Goal: Task Accomplishment & Management: Use online tool/utility

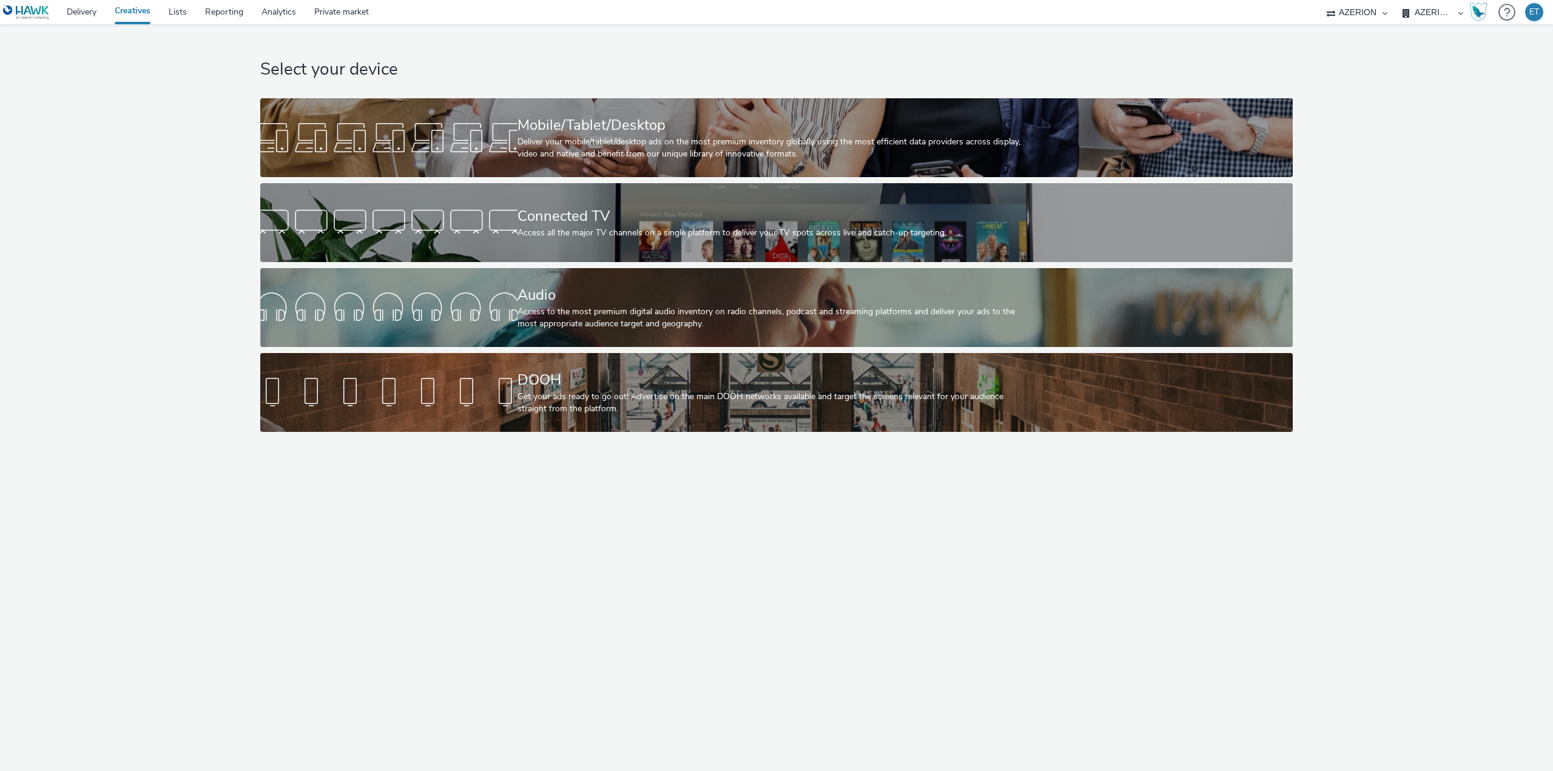
select select "79162ed7-0017-4339-93b0-3399b708648f"
click at [645, 128] on div "Mobile/Tablet/Desktop" at bounding box center [774, 125] width 514 height 21
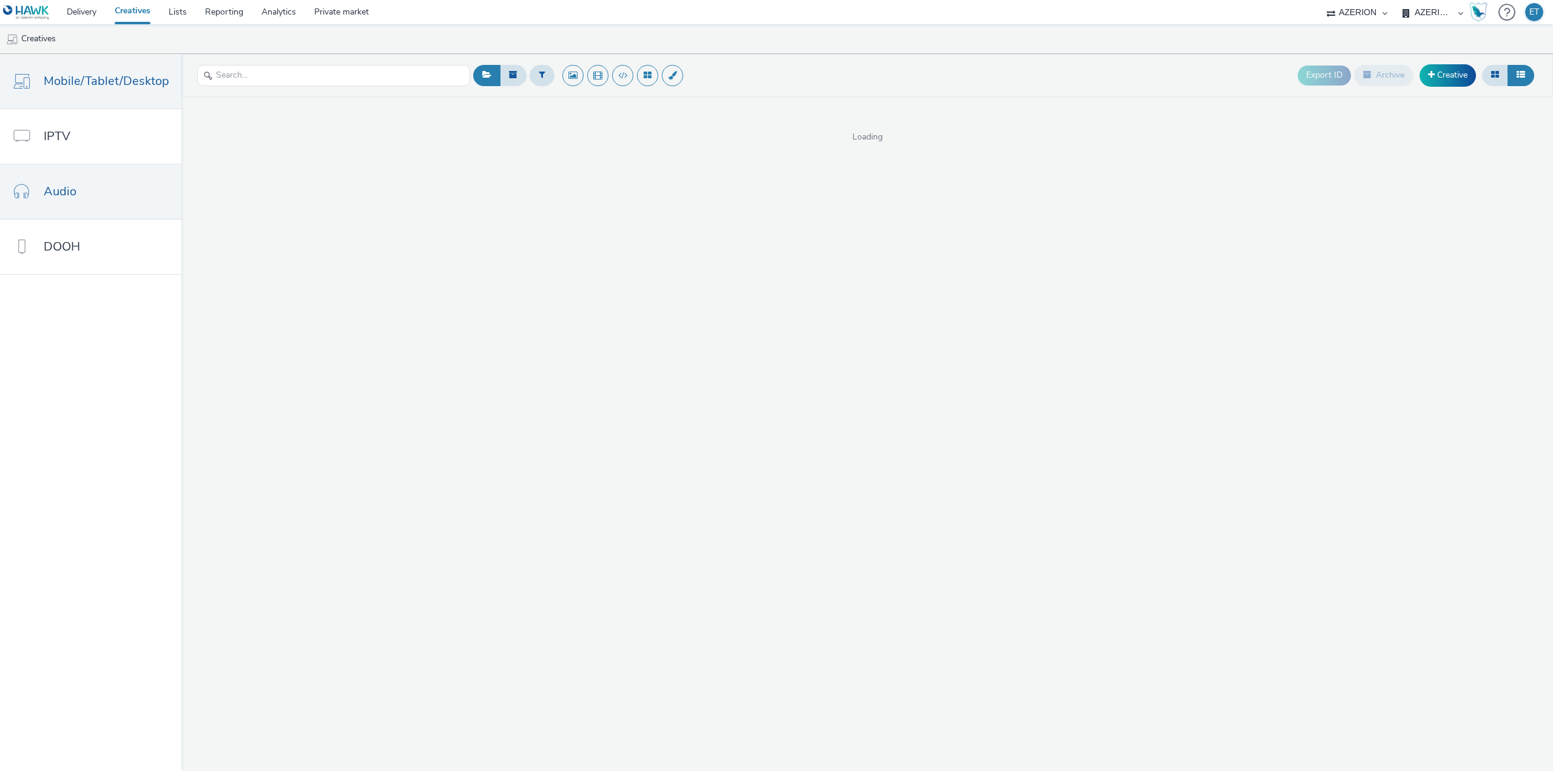
click at [99, 179] on link "Audio" at bounding box center [90, 191] width 181 height 55
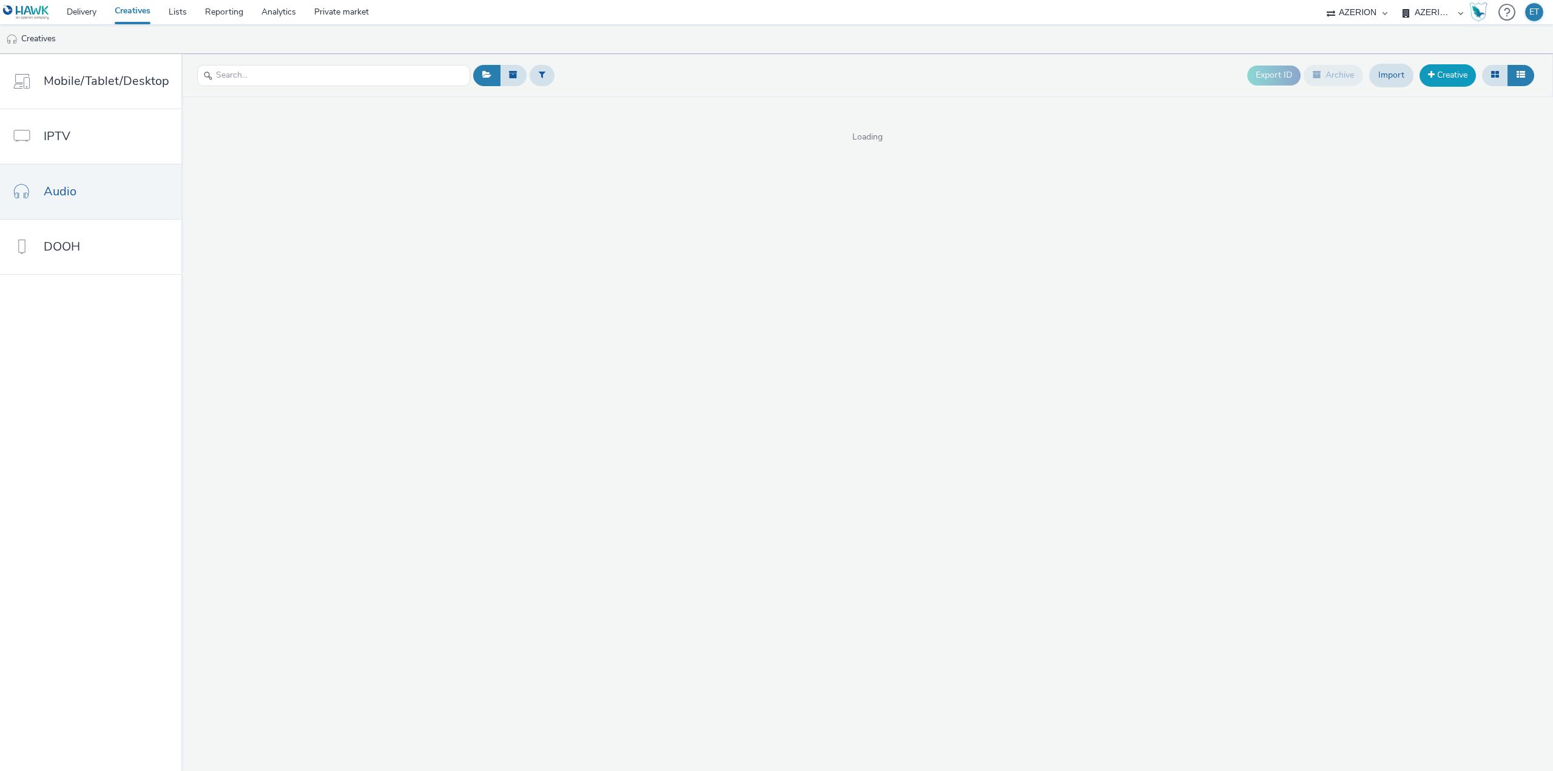
click at [1462, 72] on link "Creative" at bounding box center [1447, 75] width 56 height 22
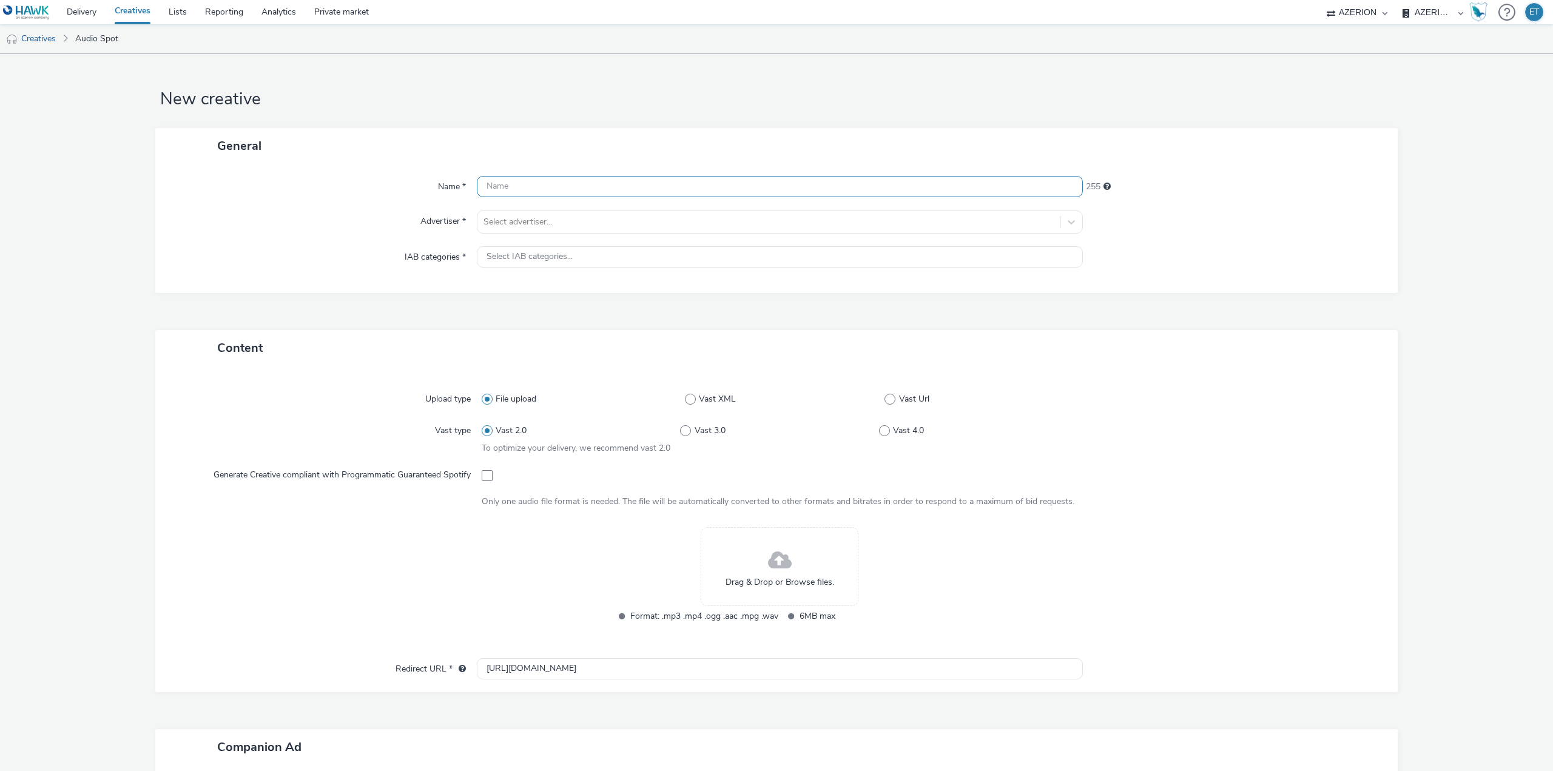
click at [527, 186] on input "text" at bounding box center [780, 186] width 606 height 21
paste input "CA ASSURANCES AUTO 2025 - spot radio 200825_ [DATE]"
type input "CA ASSURANCES AUTO 2025 - spot radio 200825_ [DATE]"
click at [539, 221] on div at bounding box center [768, 222] width 570 height 15
type input "cred"
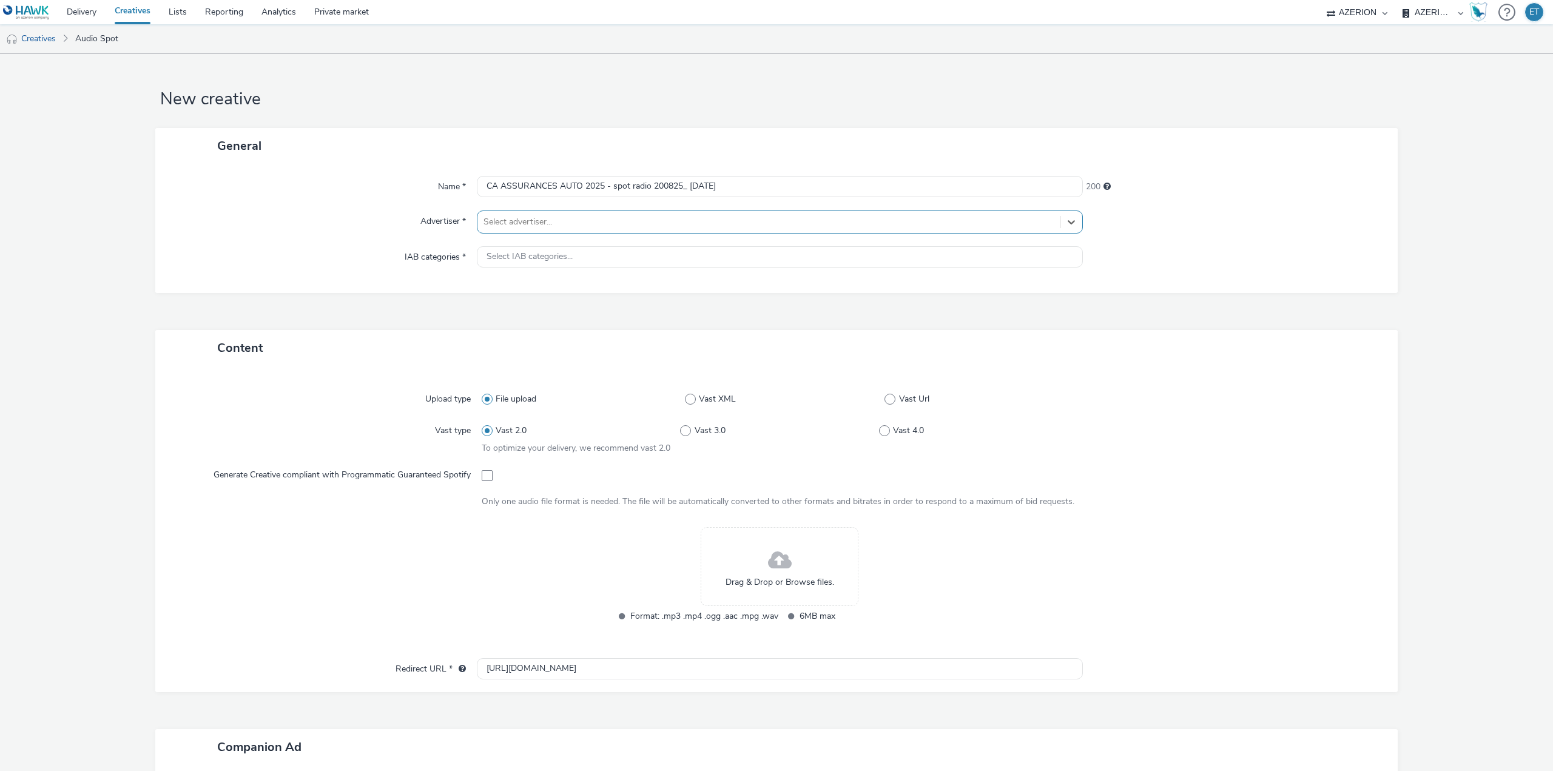
drag, startPoint x: 506, startPoint y: 222, endPoint x: 486, endPoint y: 223, distance: 20.1
click at [486, 223] on div at bounding box center [768, 222] width 570 height 15
type input "agr"
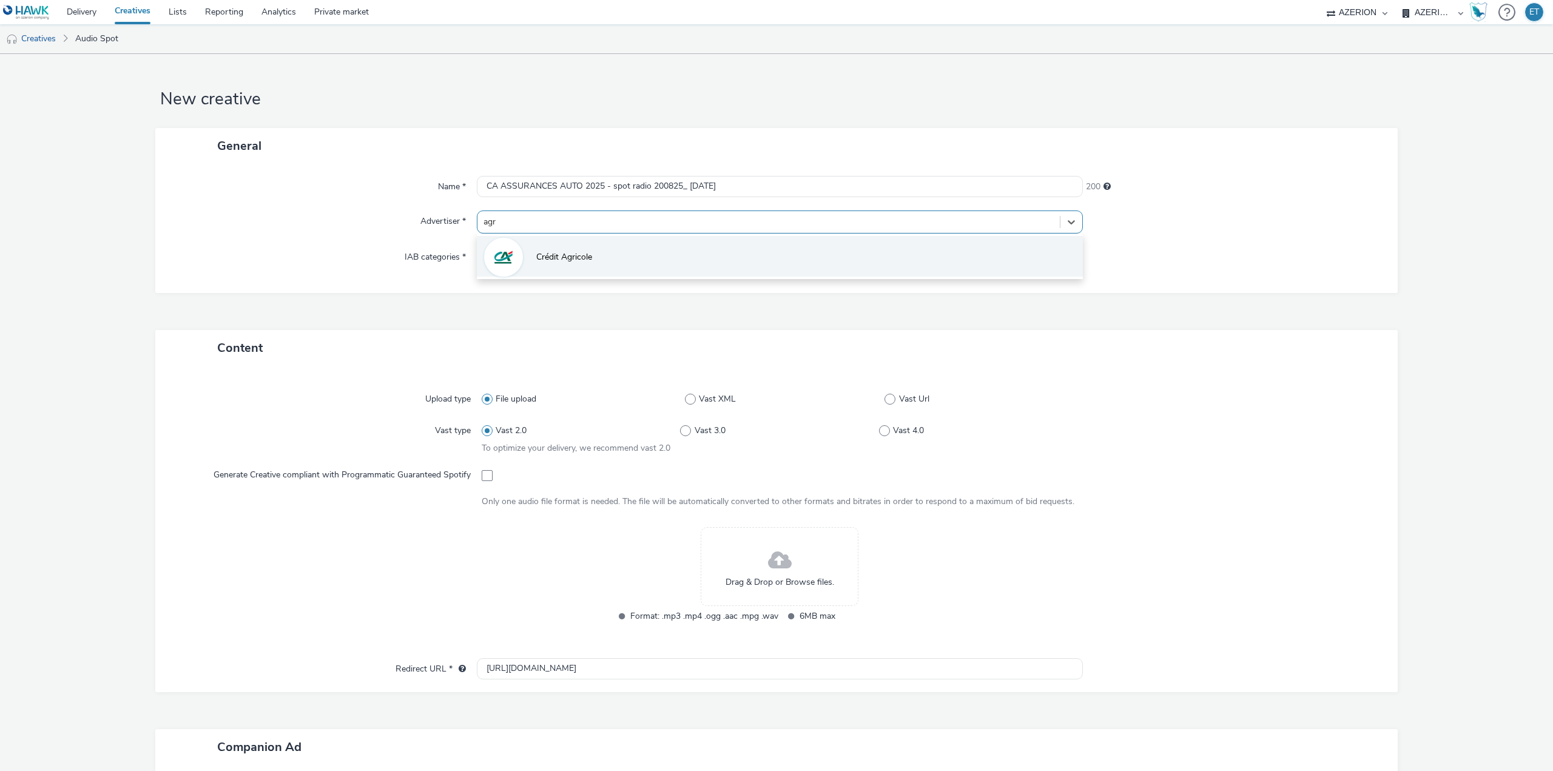
click at [523, 252] on li "Crédit Agricole" at bounding box center [780, 256] width 606 height 41
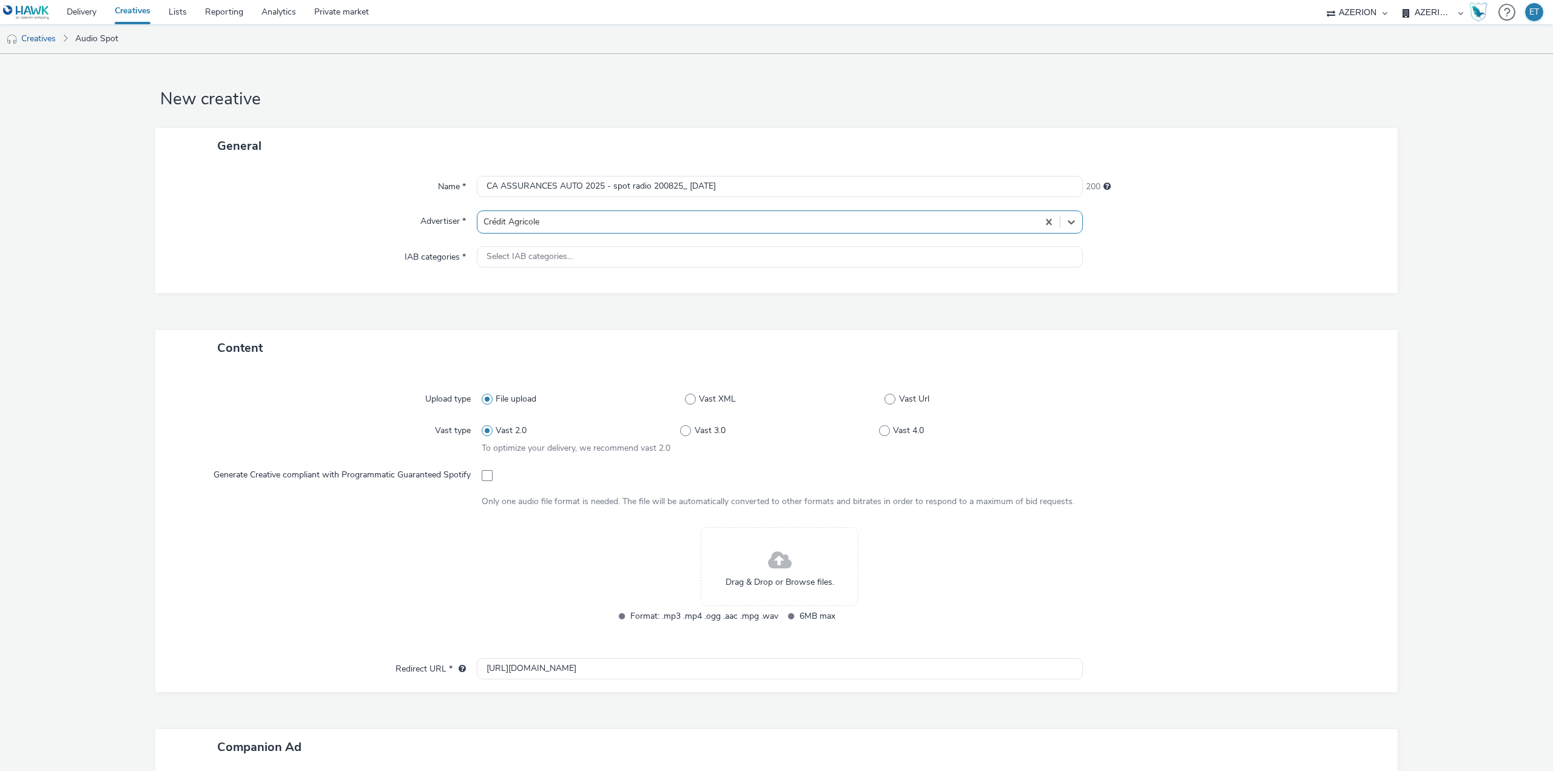
type input "[URL][DOMAIN_NAME]"
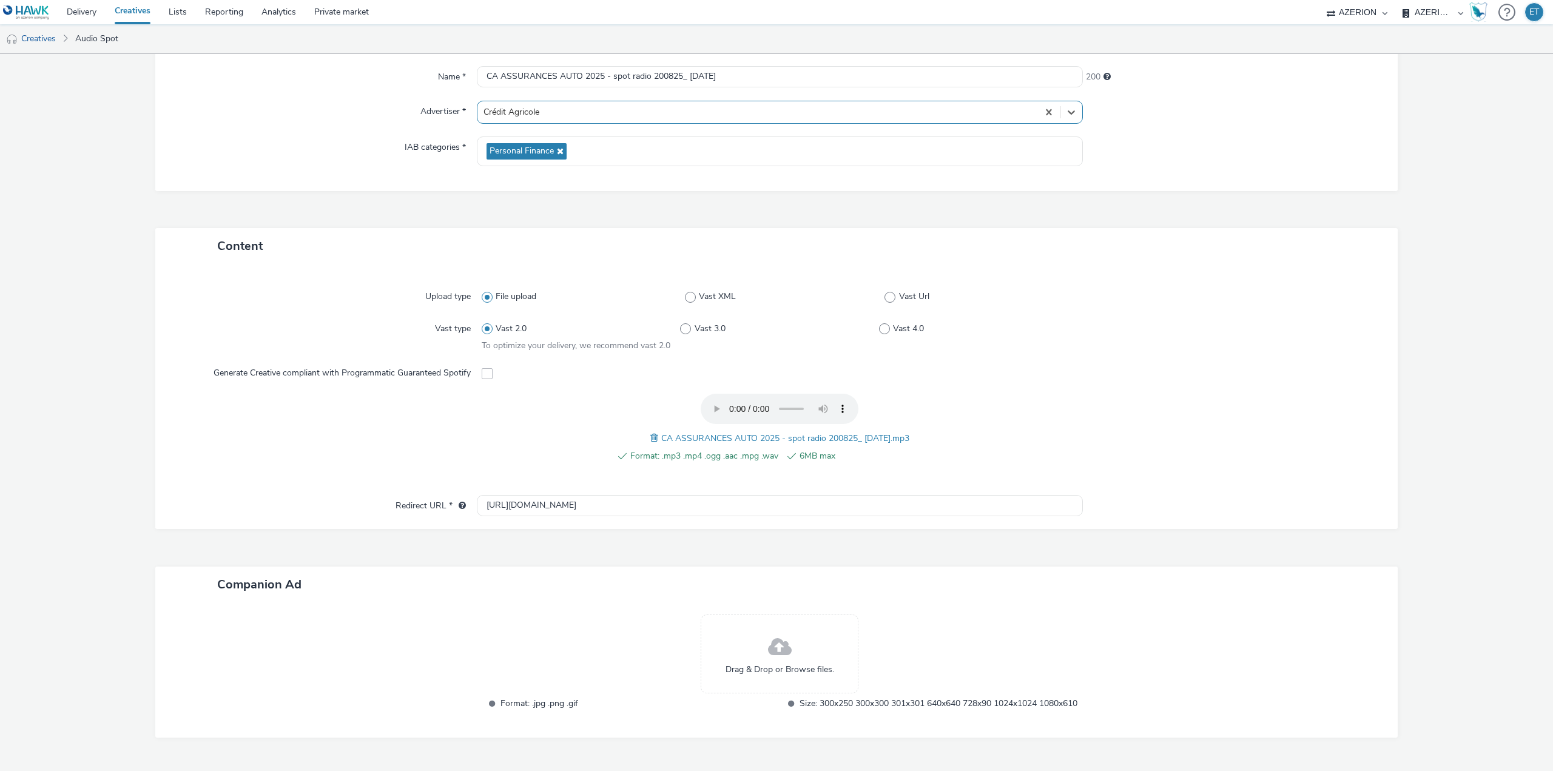
scroll to position [159, 0]
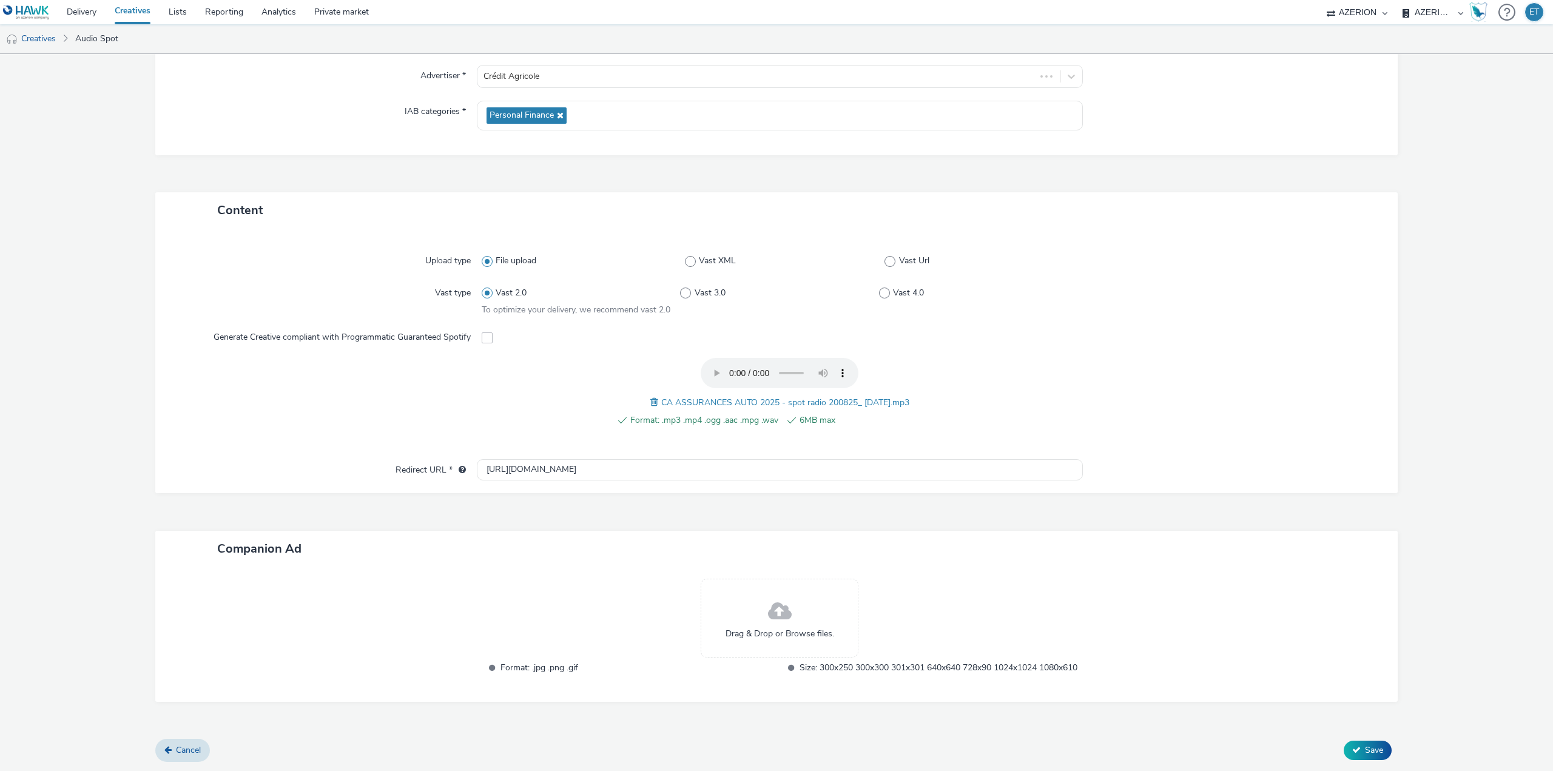
click at [784, 628] on span "Drag & Drop or Browse files." at bounding box center [779, 634] width 109 height 12
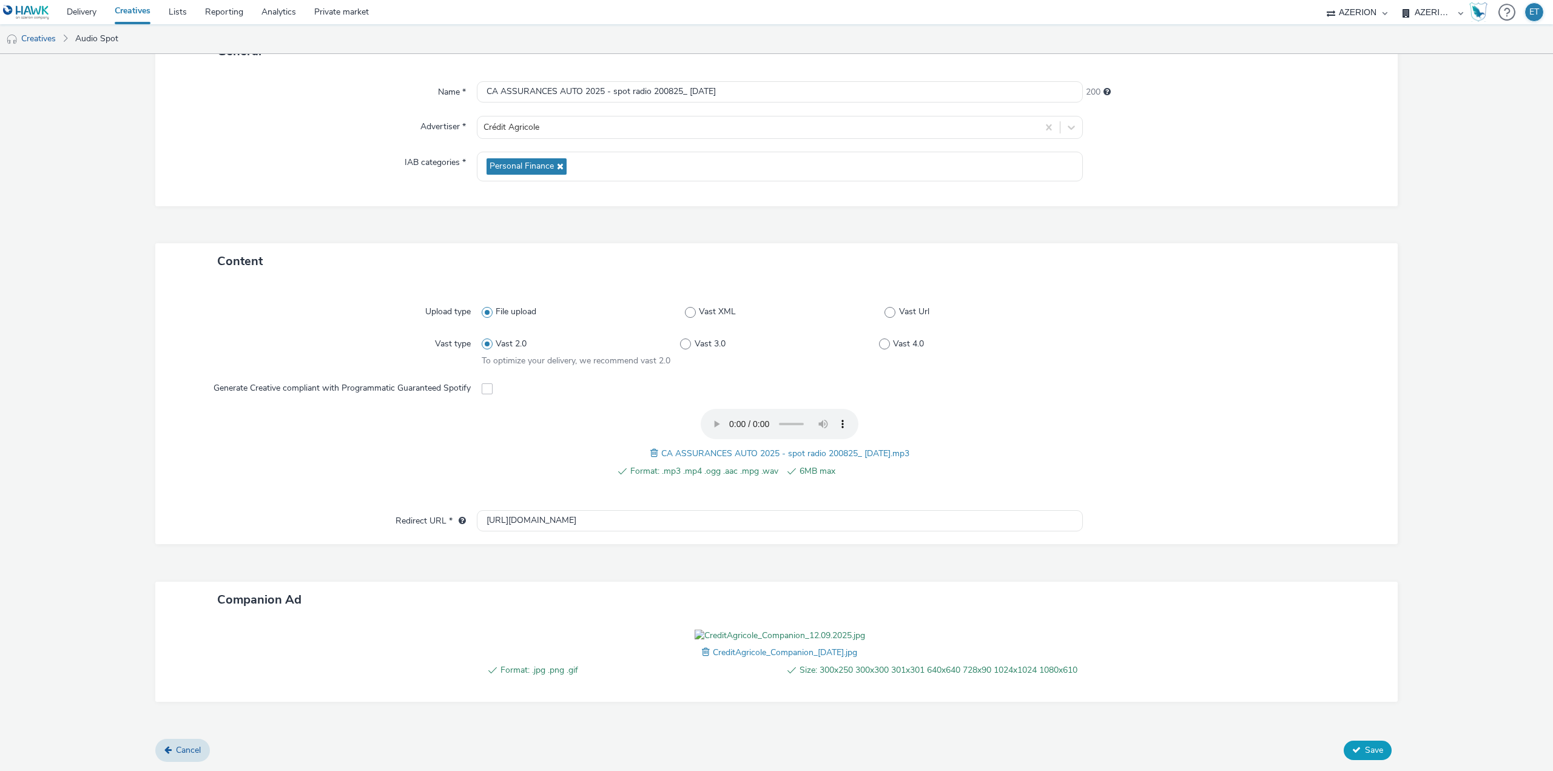
click at [1365, 756] on span "Save" at bounding box center [1374, 750] width 18 height 12
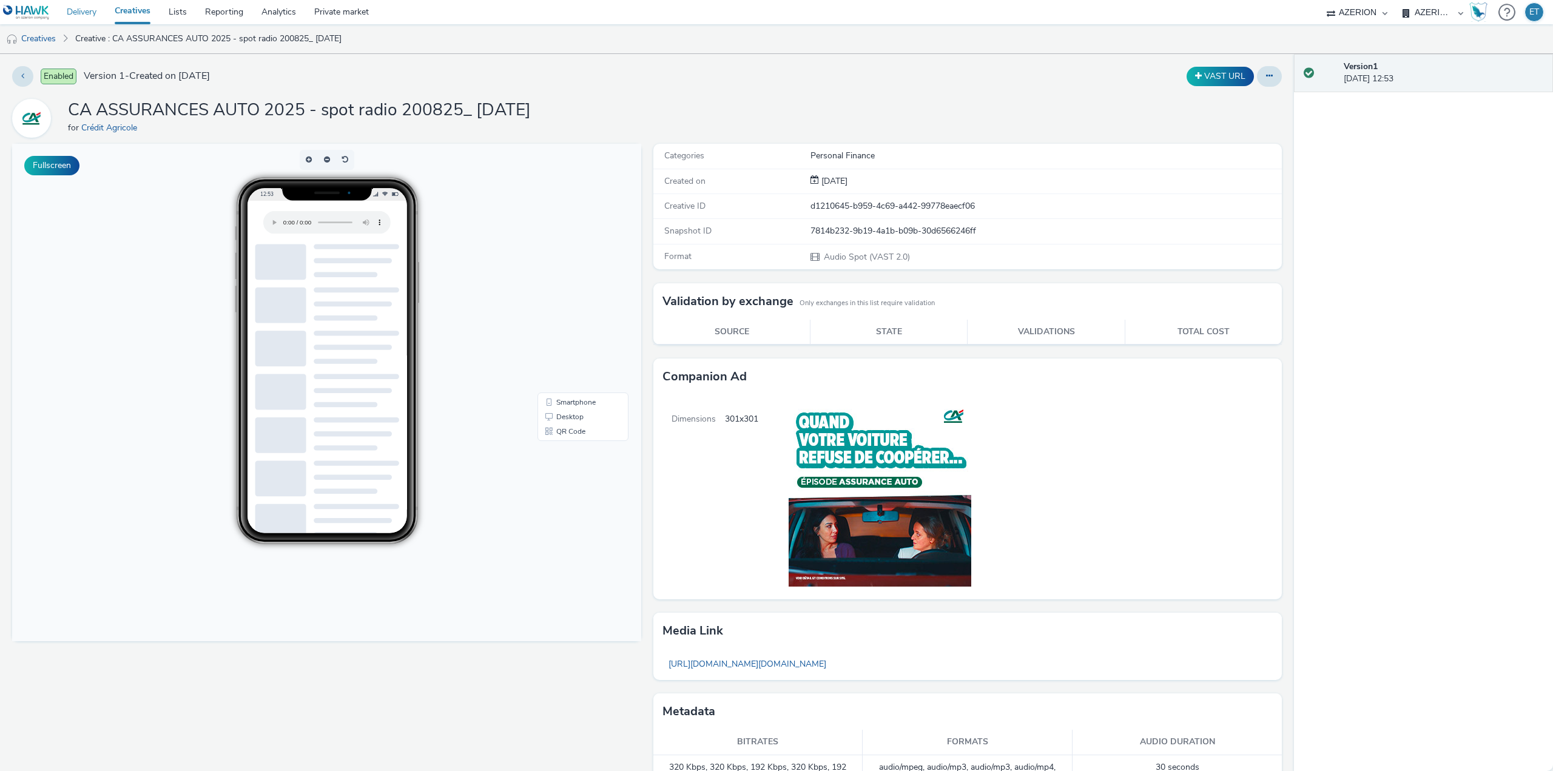
click at [82, 7] on link "Delivery" at bounding box center [82, 12] width 48 height 24
